Goal: Task Accomplishment & Management: Complete application form

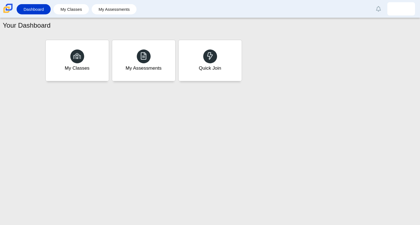
click at [236, 35] on div "My Classes My Assessments Quick Join" at bounding box center [210, 58] width 414 height 50
click at [224, 46] on div "Quick Join" at bounding box center [210, 60] width 66 height 43
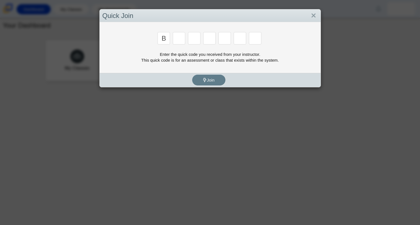
type input "b"
type input "l"
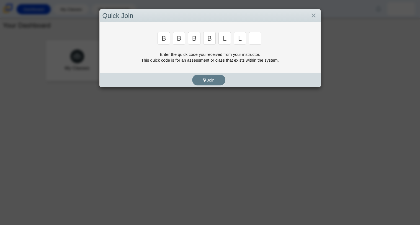
type input "l"
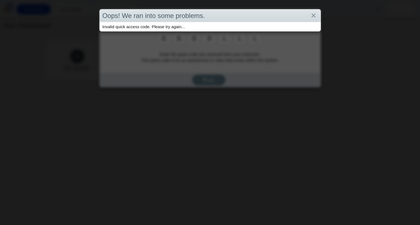
type input "l"
click at [313, 7] on div "Oops! We ran into some problems. Invalid quick access code. Please try again..." at bounding box center [210, 112] width 420 height 225
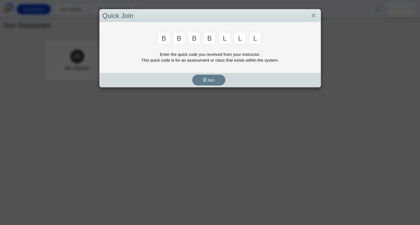
click at [260, 40] on input "l" at bounding box center [255, 38] width 12 height 12
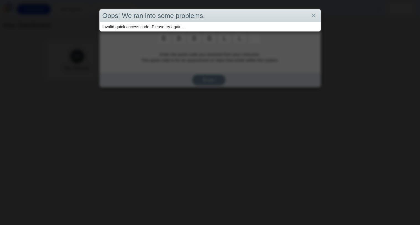
click at [260, 40] on div "Oops! We ran into some problems. Invalid quick access code. Please try again..." at bounding box center [210, 112] width 420 height 225
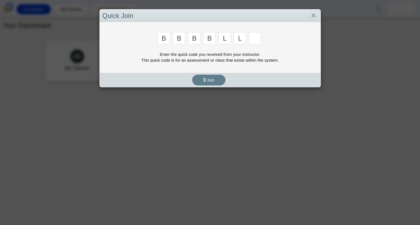
click at [240, 40] on input "l" at bounding box center [239, 38] width 12 height 12
type input "v"
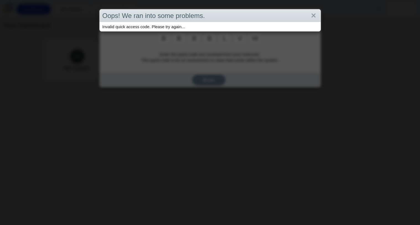
type input "w"
click at [230, 42] on div "Oops! We ran into some problems. Invalid quick access code. Please try again..." at bounding box center [210, 112] width 420 height 225
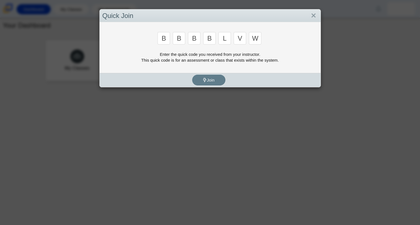
click at [230, 42] on div "Oops! We ran into some problems. Invalid quick access code. Please try again..." at bounding box center [210, 112] width 420 height 225
click at [228, 40] on input "l" at bounding box center [224, 38] width 12 height 12
type input "v"
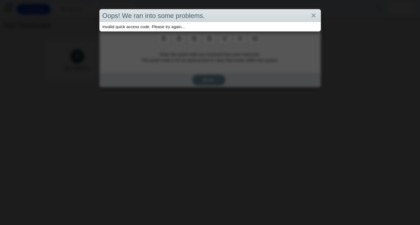
click at [205, 44] on div "Oops! We ran into some problems. Invalid quick access code. Please try again..." at bounding box center [210, 112] width 420 height 225
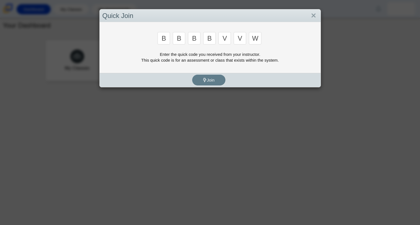
click at [168, 35] on input "b" at bounding box center [163, 38] width 12 height 12
click at [316, 15] on link "Close" at bounding box center [313, 15] width 9 height 9
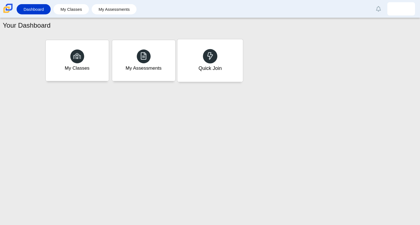
click at [218, 60] on div "Quick Join" at bounding box center [210, 60] width 66 height 43
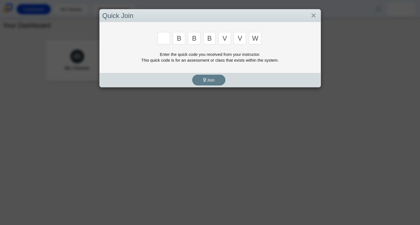
click at [184, 37] on input "b" at bounding box center [179, 38] width 12 height 12
click at [196, 36] on input "b" at bounding box center [194, 38] width 12 height 12
click at [211, 35] on input "b" at bounding box center [209, 38] width 12 height 12
type input "e"
type input "v"
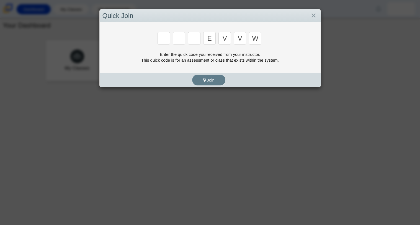
type input "v"
click at [227, 37] on input "v" at bounding box center [224, 38] width 12 height 12
type input "e"
click at [212, 38] on input "e" at bounding box center [209, 38] width 12 height 12
type input "3"
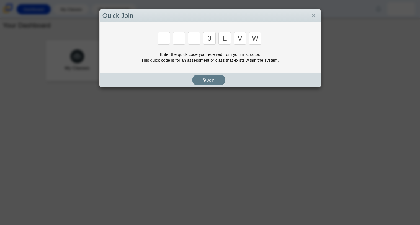
click at [199, 40] on input "Enter Access Code Digit 3" at bounding box center [194, 38] width 12 height 12
type input "e"
click at [181, 35] on input "Enter Access Code Digit 2" at bounding box center [179, 38] width 12 height 12
type input "7"
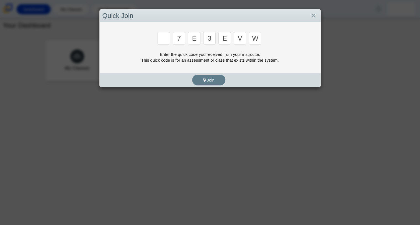
click at [168, 39] on input "Enter Access Code Digit 1" at bounding box center [163, 38] width 12 height 12
type input "m"
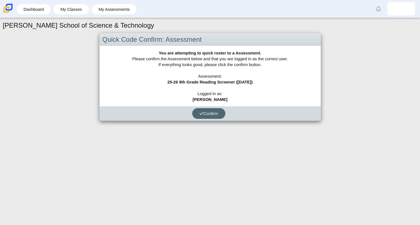
click at [214, 113] on span "Confirm" at bounding box center [208, 113] width 19 height 5
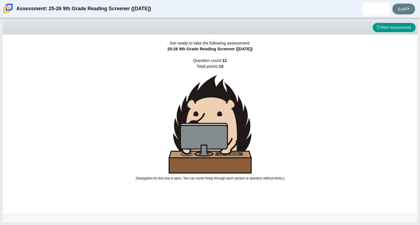
click at [214, 113] on img at bounding box center [209, 124] width 83 height 99
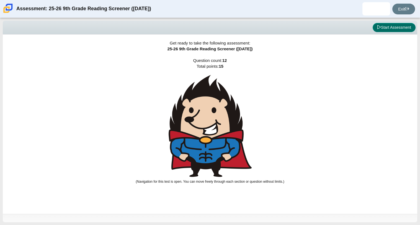
click at [398, 26] on button "Start Assessment" at bounding box center [393, 27] width 43 height 9
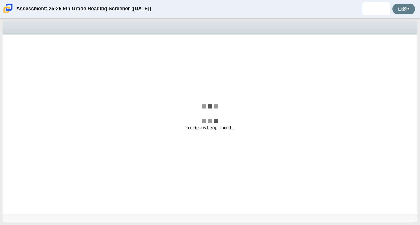
select select "ccc5b315-3c7c-471c-bf90-f22c8299c798"
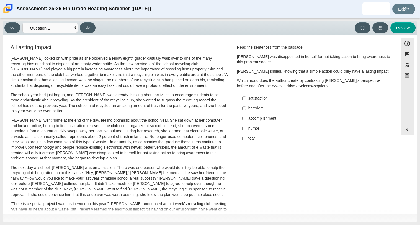
click at [249, 120] on div "accomplishment" at bounding box center [318, 119] width 140 height 6
click at [246, 120] on input "accomplishment accomplishment" at bounding box center [244, 118] width 4 height 10
checkbox input "true"
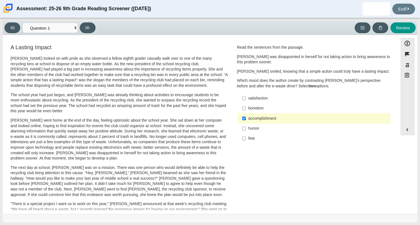
click at [245, 132] on label "humor humor" at bounding box center [314, 129] width 152 height 10
click at [245, 132] on input "humor humor" at bounding box center [244, 129] width 4 height 10
checkbox input "true"
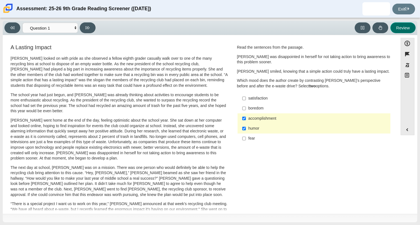
click at [413, 29] on button "Review" at bounding box center [402, 27] width 25 height 11
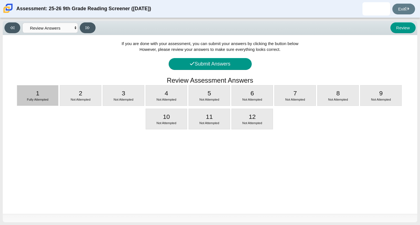
click at [44, 101] on span "Fully Attempted" at bounding box center [38, 99] width 22 height 3
select select "ccc5b315-3c7c-471c-bf90-f22c8299c798"
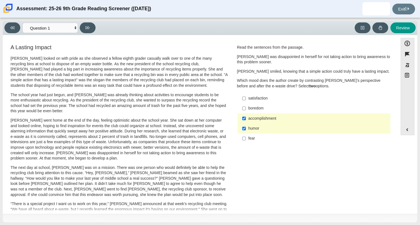
click at [44, 101] on p "The school year had just begun, and Scarlett was already thinking about activit…" at bounding box center [119, 103] width 217 height 22
click at [245, 121] on label "accomplishment accomplishment" at bounding box center [314, 118] width 152 height 10
click at [245, 121] on input "accomplishment accomplishment" at bounding box center [244, 118] width 4 height 10
checkbox input "false"
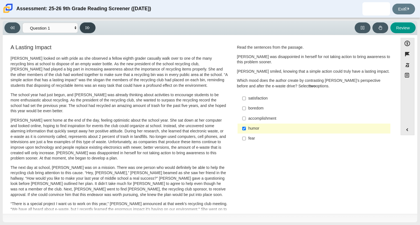
click at [84, 25] on button at bounding box center [88, 27] width 16 height 11
select select "0ff64528-ffd7-428d-b192-babfaadd44e8"
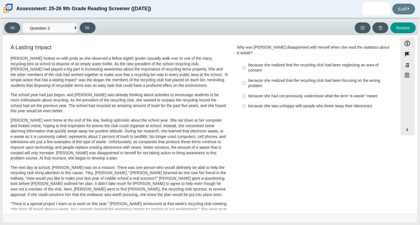
click at [252, 81] on div "because she realized that the recycling club had been focusing on the wrong pro…" at bounding box center [318, 83] width 140 height 11
click at [246, 81] on input "because she realized that the recycling club had been focusing on the wrong pro…" at bounding box center [244, 83] width 4 height 15
radio input "true"
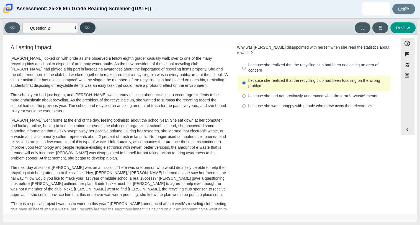
click at [89, 27] on icon at bounding box center [87, 27] width 4 height 3
select select "7ce3d843-6974-4858-901c-1ff39630e843"
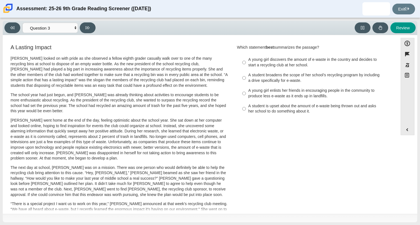
click at [61, 18] on div "Viewing Question 3 of 12 in Pacing Mode Questions Question 1 Question 2 Questio…" at bounding box center [210, 121] width 420 height 207
click at [65, 23] on select "Questions Question 1 Question 2 Question 3 Question 4 Question 5 Question 6 Que…" at bounding box center [49, 28] width 55 height 10
click at [131, 47] on h3 "A Lasting Impact" at bounding box center [119, 47] width 217 height 6
click at [266, 79] on div "A student broadens the scope of her school’s recycling program by including a d…" at bounding box center [318, 77] width 140 height 11
click at [246, 79] on input "A student broadens the scope of her school’s recycling program by including a d…" at bounding box center [244, 77] width 4 height 15
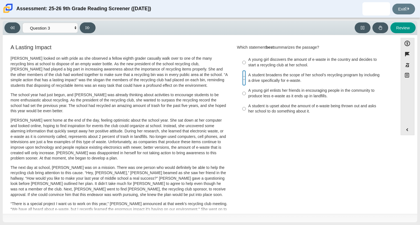
radio input "true"
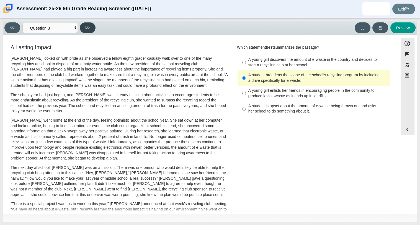
click at [95, 26] on button at bounding box center [88, 27] width 16 height 11
select select "ca9ea0f1-49c5-4bd1-83b0-472c18652b42"
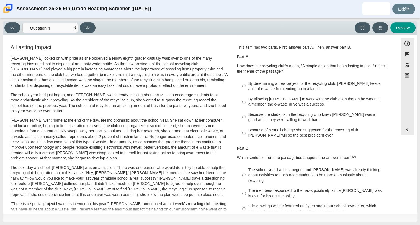
click at [250, 92] on div "By determining a new project for the recycling club, Scarlett keeps a lot of e-…" at bounding box center [318, 86] width 140 height 11
click at [246, 92] on input "By determining a new project for the recycling club, Scarlett keeps a lot of e-…" at bounding box center [244, 86] width 4 height 15
radio input "true"
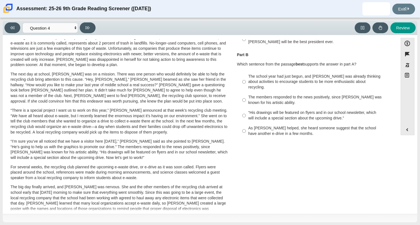
scroll to position [92, 0]
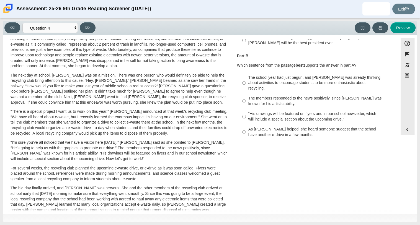
click at [253, 127] on div "As Scarlett helped, she heard someone suggest that the school have another e-dr…" at bounding box center [318, 132] width 140 height 11
click at [246, 125] on input "As Scarlett helped, she heard someone suggest that the school have another e-dr…" at bounding box center [244, 131] width 4 height 15
radio input "true"
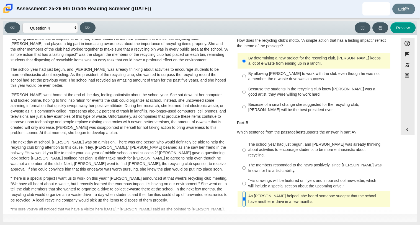
scroll to position [20, 0]
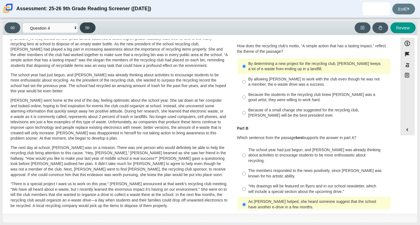
click at [90, 30] on button at bounding box center [88, 27] width 16 height 11
select select "e41f1a79-e29f-4095-8030-a53364015bed"
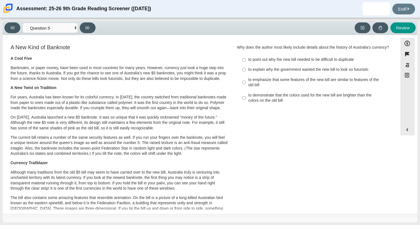
click at [419, 225] on div "Viewing Question 5 of 12 in Pacing Mode Questions Question 1 Question 2 Questio…" at bounding box center [210, 121] width 420 height 207
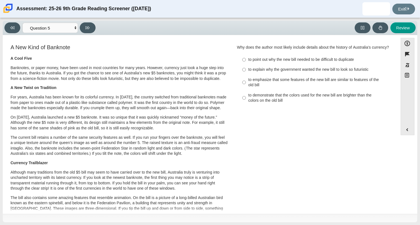
click at [419, 225] on div "Viewing Question 5 of 12 in Pacing Mode Questions Question 1 Question 2 Questio…" at bounding box center [210, 121] width 420 height 207
click at [416, 225] on div "Viewing Question 5 of 12 in Pacing Mode Questions Question 1 Question 2 Questio…" at bounding box center [210, 121] width 420 height 207
click at [406, 225] on div "Viewing Question 5 of 12 in Pacing Mode Questions Question 1 Question 2 Questio…" at bounding box center [210, 121] width 420 height 207
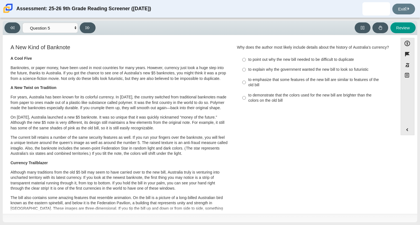
click at [325, 88] on div "to emphasize that some features of the new bill are similar to features of the …" at bounding box center [318, 82] width 140 height 11
click at [246, 90] on input "to emphasize that some features of the new bill are similar to features of the …" at bounding box center [244, 82] width 4 height 15
radio input "true"
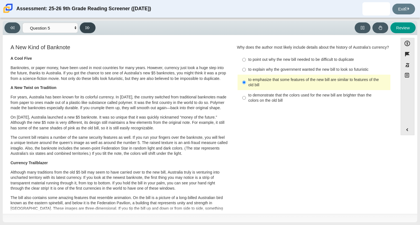
click at [93, 25] on button at bounding box center [88, 27] width 16 height 11
select select "69146e31-7b3d-4a3e-9ce6-f30c24342ae0"
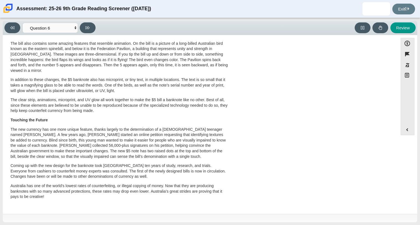
scroll to position [0, 0]
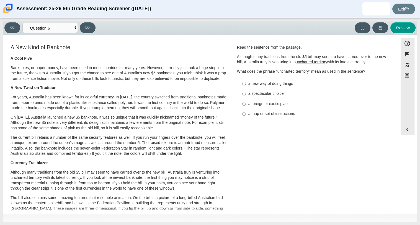
click at [249, 85] on div "a new way of doing things" at bounding box center [318, 84] width 140 height 6
click at [246, 85] on input "a new way of doing things a new way of doing things" at bounding box center [244, 84] width 4 height 10
radio input "true"
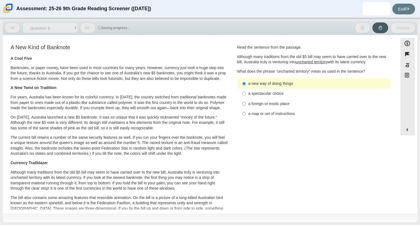
click at [249, 90] on label "a spectacular choice a spectacular choice" at bounding box center [314, 94] width 152 height 10
click at [246, 90] on input "a spectacular choice a spectacular choice" at bounding box center [244, 94] width 4 height 10
radio input "true"
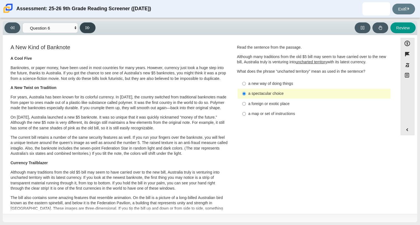
click at [81, 29] on button at bounding box center [88, 27] width 16 height 11
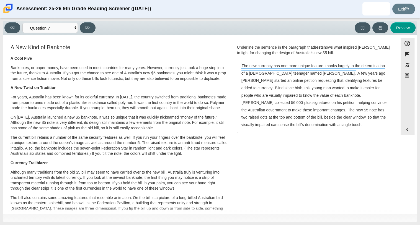
click at [288, 66] on span "The new currency has one more unique feature, thanks largely to the determinati…" at bounding box center [312, 69] width 143 height 12
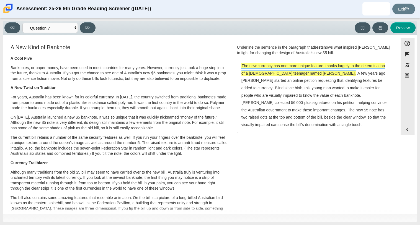
click at [288, 66] on span "The new currency has one more unique feature, thanks largely to the determinati…" at bounding box center [312, 69] width 143 height 12
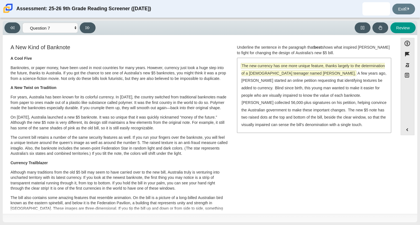
click at [332, 76] on span "The new currency has one more unique feature, thanks largely to the determinati…" at bounding box center [312, 69] width 143 height 12
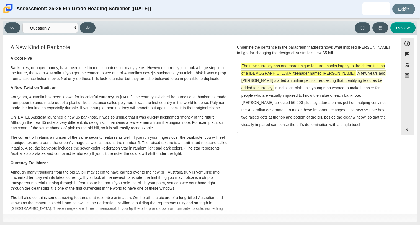
click at [349, 77] on span "A few years ago, McLeod started an online petition requesting that identifying …" at bounding box center [313, 81] width 145 height 20
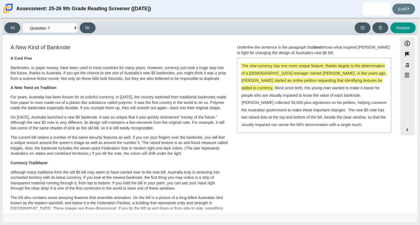
click at [293, 84] on div "The new currency has one more unique feature, thanks largely to the determinati…" at bounding box center [313, 95] width 153 height 74
click at [255, 89] on span "A few years ago, McLeod started an online petition requesting that identifying …" at bounding box center [313, 81] width 145 height 20
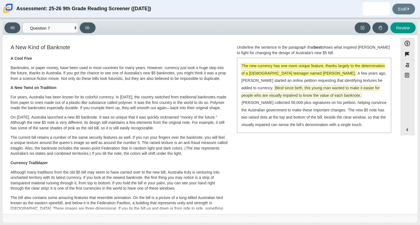
click at [299, 98] on span "Blind since birth, this young man wanted to make it easier for people who are v…" at bounding box center [310, 91] width 138 height 12
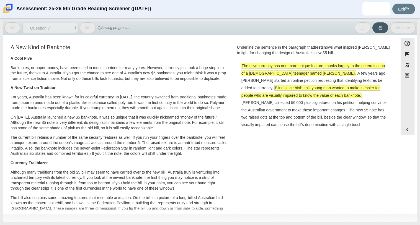
click at [294, 92] on span "Blind since birth, this young man wanted to make it easier for people who are v…" at bounding box center [310, 91] width 138 height 12
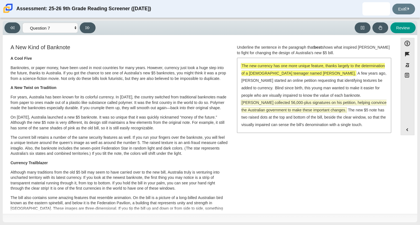
click at [300, 103] on span "McLeod collected 56,000-plus signatures on his petition, helping convince the A…" at bounding box center [313, 106] width 145 height 12
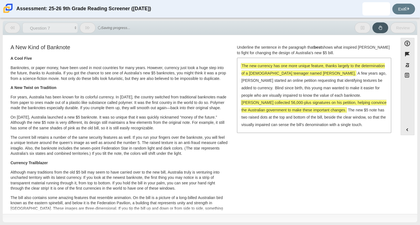
click at [256, 101] on span "McLeod collected 56,000-plus signatures on his petition, helping convince the A…" at bounding box center [313, 106] width 145 height 12
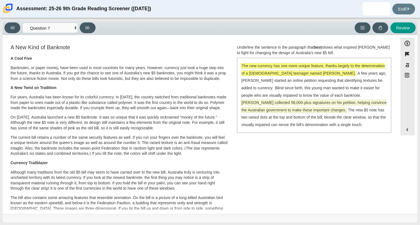
click at [255, 105] on span "McLeod collected 56,000-plus signatures on his petition, helping convince the A…" at bounding box center [313, 106] width 145 height 12
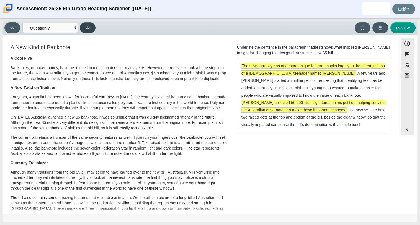
click at [93, 25] on button at bounding box center [88, 27] width 16 height 11
select select "ea8338c2-a6a3-418e-a305-2b963b54a290"
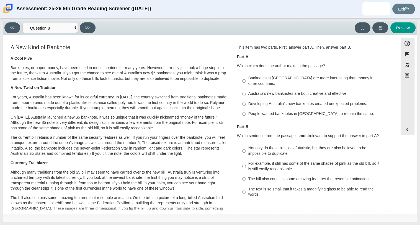
click at [267, 188] on div "The text is so small that it takes a magnifying glass to be able to read the wo…" at bounding box center [318, 192] width 140 height 11
click at [246, 188] on input "The text is so small that it takes a magnifying glass to be able to read the wo…" at bounding box center [244, 191] width 4 height 15
radio input "true"
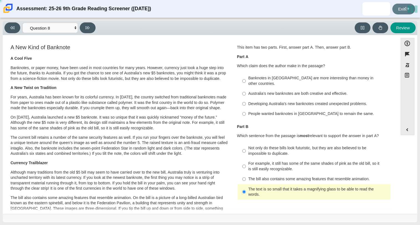
click at [266, 176] on div "The bill also contains some amazing features that resemble animation." at bounding box center [318, 179] width 140 height 6
click at [246, 174] on input "The bill also contains some amazing features that resemble animation. The bill …" at bounding box center [244, 179] width 4 height 10
radio input "true"
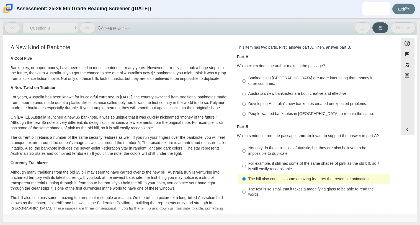
click at [250, 102] on label "Developing Australia’s new banknotes created unexpected problems. Developing Au…" at bounding box center [314, 104] width 152 height 10
click at [246, 102] on input "Developing Australia’s new banknotes created unexpected problems. Developing Au…" at bounding box center [244, 104] width 4 height 10
radio input "true"
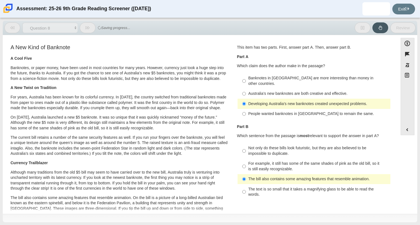
click at [250, 102] on label "Developing Australia’s new banknotes created unexpected problems. Developing Au…" at bounding box center [314, 104] width 152 height 10
click at [246, 102] on input "Developing Australia’s new banknotes created unexpected problems. Developing Au…" at bounding box center [244, 104] width 4 height 10
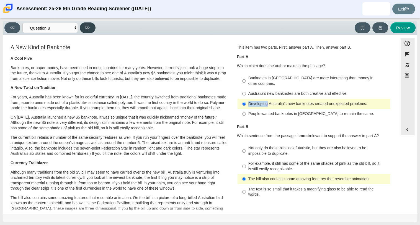
click at [93, 24] on button at bounding box center [88, 27] width 16 height 11
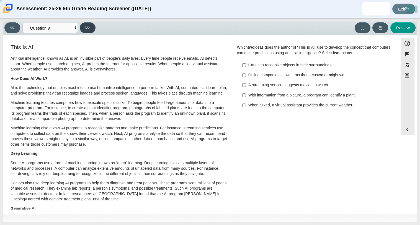
click at [89, 25] on button at bounding box center [88, 27] width 16 height 11
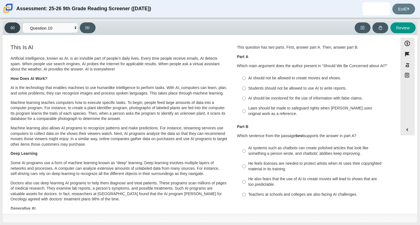
click at [11, 23] on button at bounding box center [12, 27] width 16 height 11
select select "89f058d6-b15c-4ef5-a4b3-fdaffb8868b6"
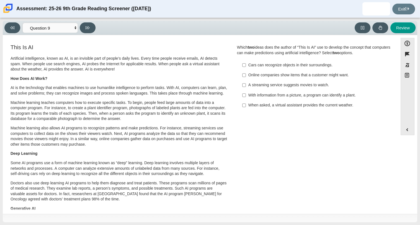
click at [245, 90] on label "With information from a picture, a program can identify a plant. With informati…" at bounding box center [314, 95] width 152 height 10
click at [245, 90] on input "With information from a picture, a program can identify a plant. With informati…" at bounding box center [244, 95] width 4 height 10
checkbox input "true"
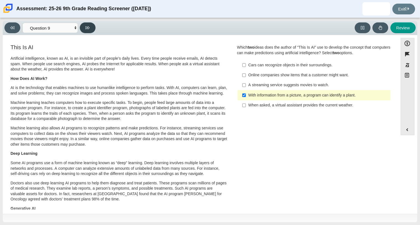
click at [89, 25] on button at bounding box center [88, 27] width 16 height 11
select select "cdf3c14e-a918-44d1-9b63-3db0fa81641e"
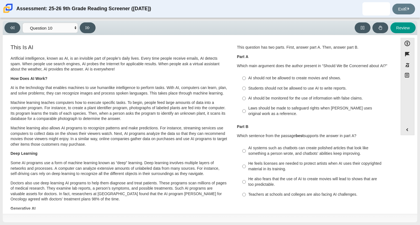
click at [239, 90] on label "Students should not be allowed to use AI to write reports. Students should not …" at bounding box center [314, 88] width 152 height 10
click at [242, 90] on input "Students should not be allowed to use AI to write reports. Students should not …" at bounding box center [244, 88] width 4 height 10
radio input "true"
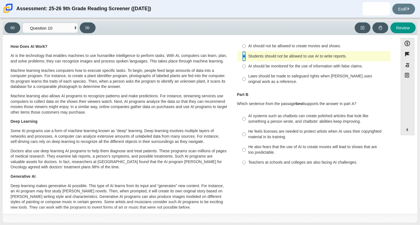
scroll to position [38, 0]
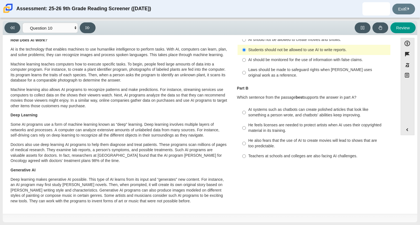
click at [297, 160] on label "Teachers at schools and colleges are also facing AI challenges. Teachers at sch…" at bounding box center [314, 156] width 152 height 10
click at [246, 160] on input "Teachers at schools and colleges are also facing AI challenges. Teachers at sch…" at bounding box center [244, 156] width 4 height 10
radio input "true"
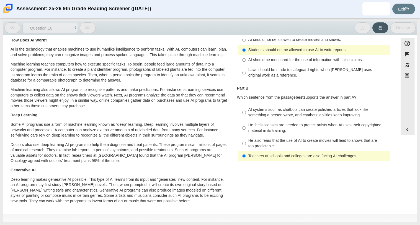
click at [297, 160] on label "Teachers at schools and colleges are also facing AI challenges. Teachers at sch…" at bounding box center [314, 156] width 152 height 10
click at [246, 160] on input "Teachers at schools and colleges are also facing AI challenges. Teachers at sch…" at bounding box center [244, 156] width 4 height 10
click at [297, 160] on label "Teachers at schools and colleges are also facing AI challenges. Teachers at sch…" at bounding box center [314, 156] width 152 height 10
click at [246, 160] on input "Teachers at schools and colleges are also facing AI challenges. Teachers at sch…" at bounding box center [244, 156] width 4 height 10
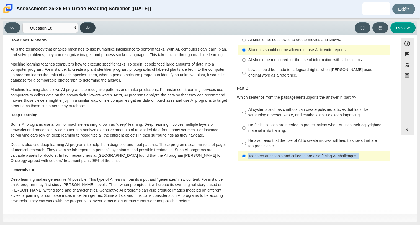
click at [84, 26] on button at bounding box center [88, 27] width 16 height 11
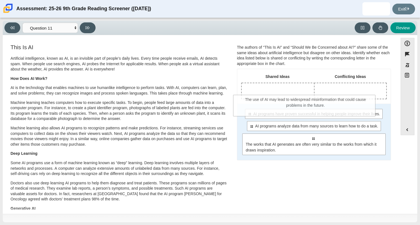
drag, startPoint x: 267, startPoint y: 151, endPoint x: 256, endPoint y: 99, distance: 53.0
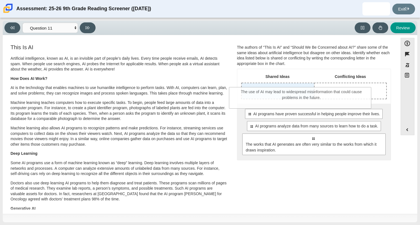
drag, startPoint x: 282, startPoint y: 130, endPoint x: 270, endPoint y: 95, distance: 36.8
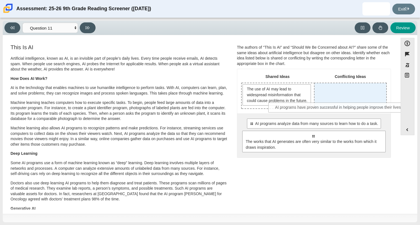
drag, startPoint x: 295, startPoint y: 129, endPoint x: 321, endPoint y: 107, distance: 34.2
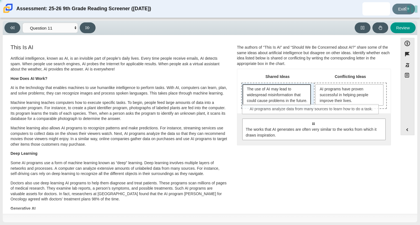
drag, startPoint x: 291, startPoint y: 132, endPoint x: 290, endPoint y: 110, distance: 21.6
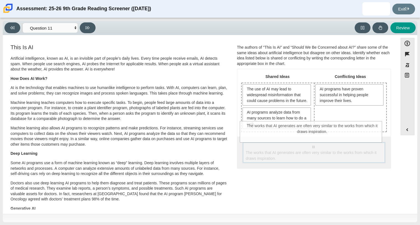
drag, startPoint x: 359, startPoint y: 164, endPoint x: 358, endPoint y: 138, distance: 26.6
click at [358, 138] on div "Shared Ideas Conflicting Ideas The use of AI may lead to widespread misinformat…" at bounding box center [313, 118] width 153 height 99
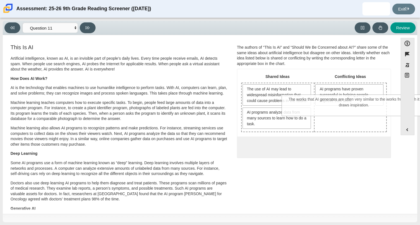
drag, startPoint x: 356, startPoint y: 157, endPoint x: 396, endPoint y: 103, distance: 66.9
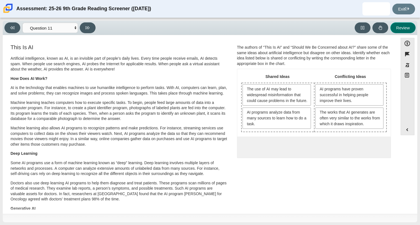
click at [404, 26] on button "Review" at bounding box center [402, 27] width 25 height 11
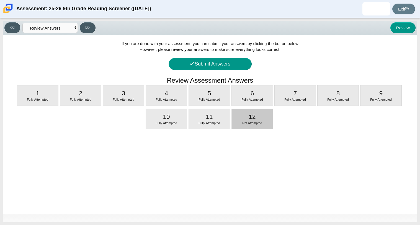
click at [260, 113] on div "12 Not Attempted" at bounding box center [252, 119] width 41 height 20
select select "c3effed4-44ce-4a19-bd96-1787f34e9b4c"
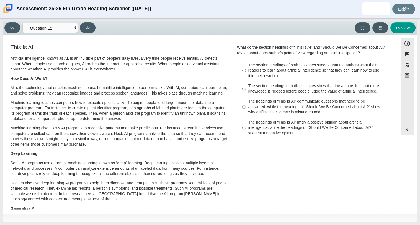
click at [260, 113] on div "The headings of “This Is AI” communicate questions that need to be answered, wh…" at bounding box center [318, 107] width 140 height 16
click at [246, 113] on input "The headings of “This Is AI” communicate questions that need to be answered, wh…" at bounding box center [244, 107] width 4 height 21
radio input "true"
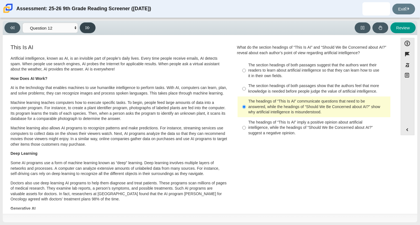
click at [89, 25] on button at bounding box center [88, 27] width 16 height 11
select select "review"
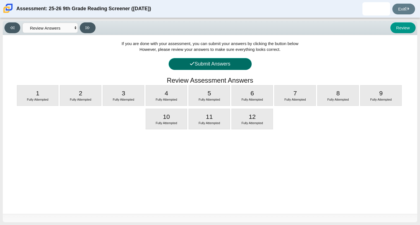
click at [193, 66] on icon at bounding box center [191, 63] width 5 height 5
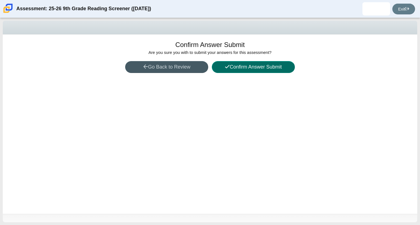
click at [220, 69] on button "Confirm Answer Submit" at bounding box center [253, 67] width 83 height 12
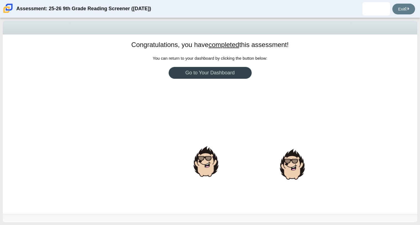
click at [220, 68] on link "Go to Your Dashboard" at bounding box center [209, 73] width 83 height 12
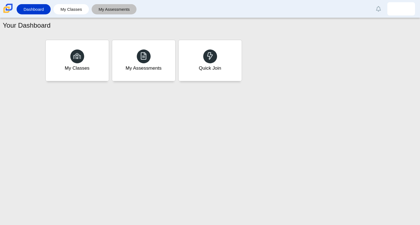
click at [129, 13] on link "My Assessments" at bounding box center [114, 9] width 40 height 10
